Goal: Task Accomplishment & Management: Use online tool/utility

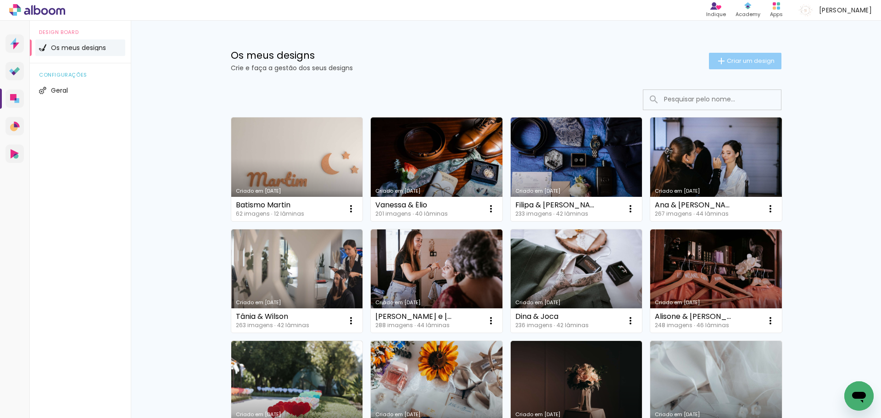
click at [756, 59] on span "Criar um design" at bounding box center [751, 61] width 48 height 6
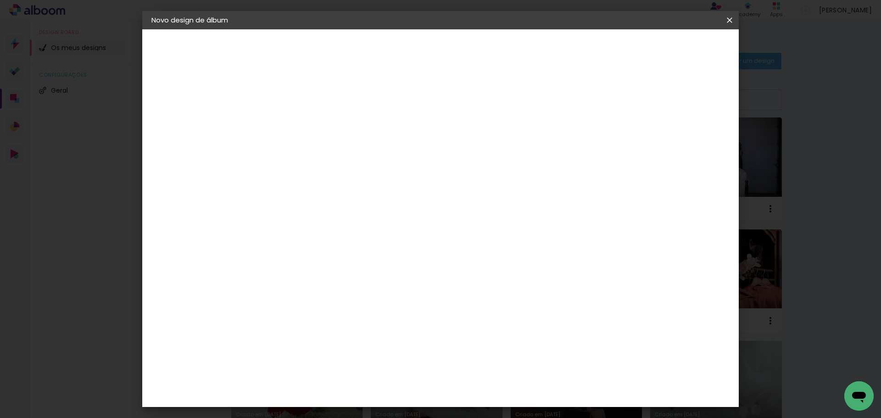
click at [301, 121] on input at bounding box center [301, 123] width 0 height 14
type input "[DEMOGRAPHIC_DATA] António"
type paper-input "[DEMOGRAPHIC_DATA] António"
click at [0, 0] on slot "Avançar" at bounding box center [0, 0] width 0 height 0
click at [355, 208] on div "DreambooksPro" at bounding box center [325, 207] width 60 height 7
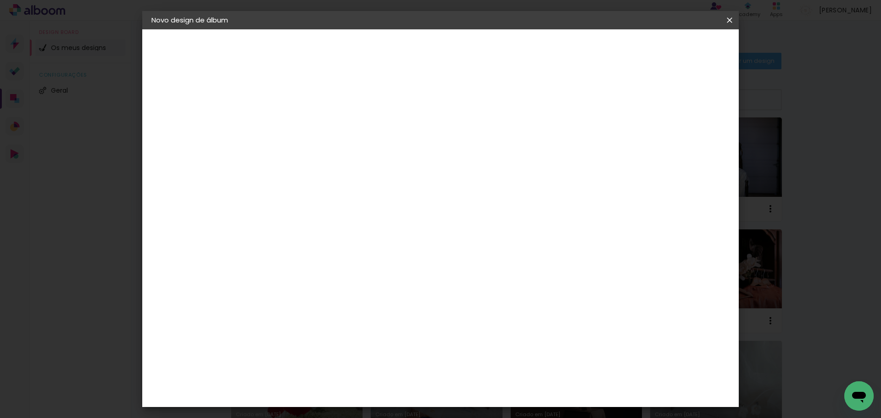
click at [436, 138] on paper-item "Tamanho Livre" at bounding box center [401, 141] width 69 height 24
click at [355, 205] on div "DreambooksPro" at bounding box center [325, 207] width 60 height 7
click at [436, 44] on paper-button "Avançar" at bounding box center [413, 49] width 45 height 16
click at [337, 154] on input "text" at bounding box center [319, 160] width 36 height 14
click at [489, 151] on paper-item "Álbum" at bounding box center [499, 152] width 183 height 18
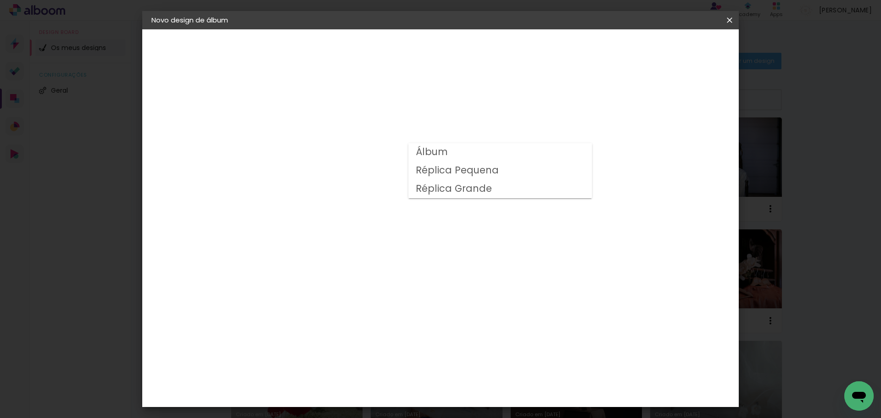
type input "Álbum"
click at [397, 325] on span "20 × 20 cm" at bounding box center [380, 334] width 34 height 19
click at [0, 0] on slot "Avançar" at bounding box center [0, 0] width 0 height 0
click at [672, 47] on span "Iniciar design" at bounding box center [651, 48] width 42 height 6
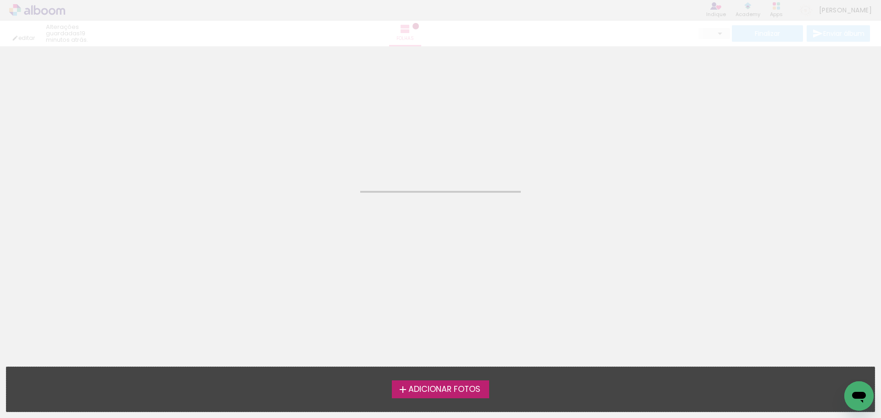
click at [473, 388] on span "Adicionar Fotos" at bounding box center [444, 389] width 72 height 8
click at [0, 0] on input "file" at bounding box center [0, 0] width 0 height 0
